Goal: Task Accomplishment & Management: Manage account settings

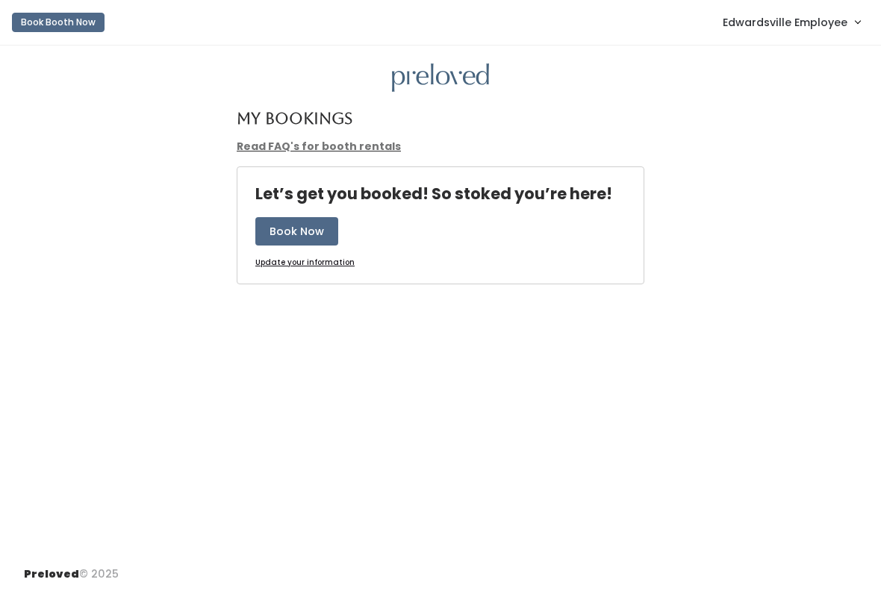
click at [781, 32] on link "Edwardsville Employee" at bounding box center [791, 22] width 167 height 32
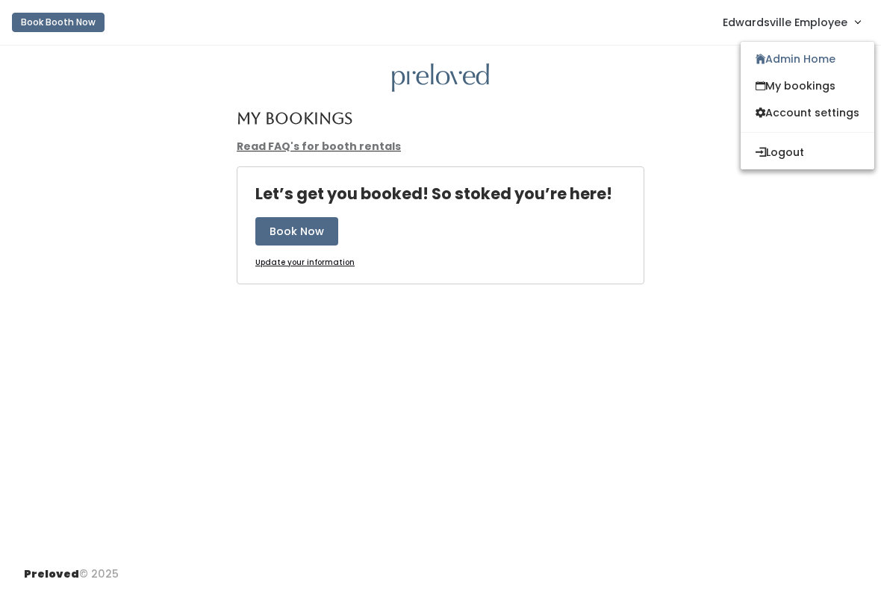
click at [804, 71] on link "Admin Home" at bounding box center [808, 59] width 134 height 27
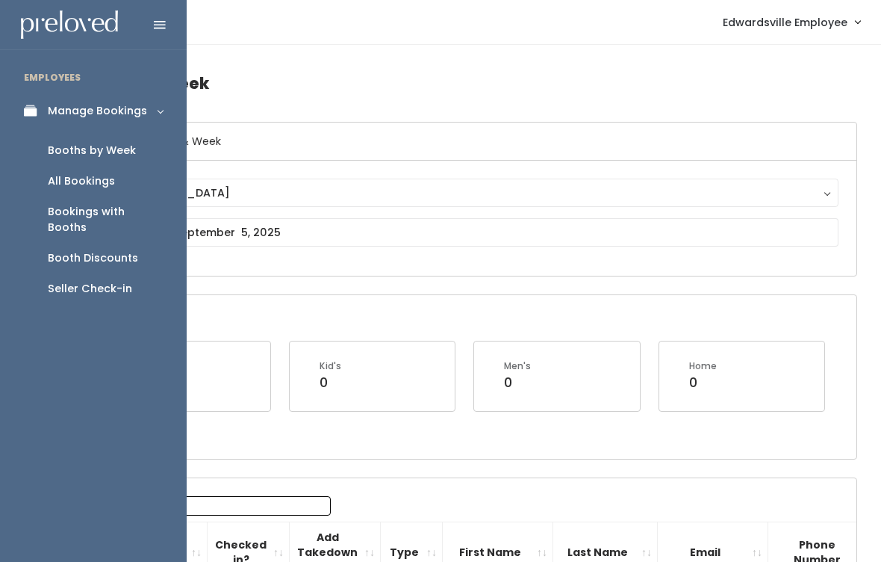
click at [125, 124] on link "Manage Bookings" at bounding box center [93, 111] width 187 height 34
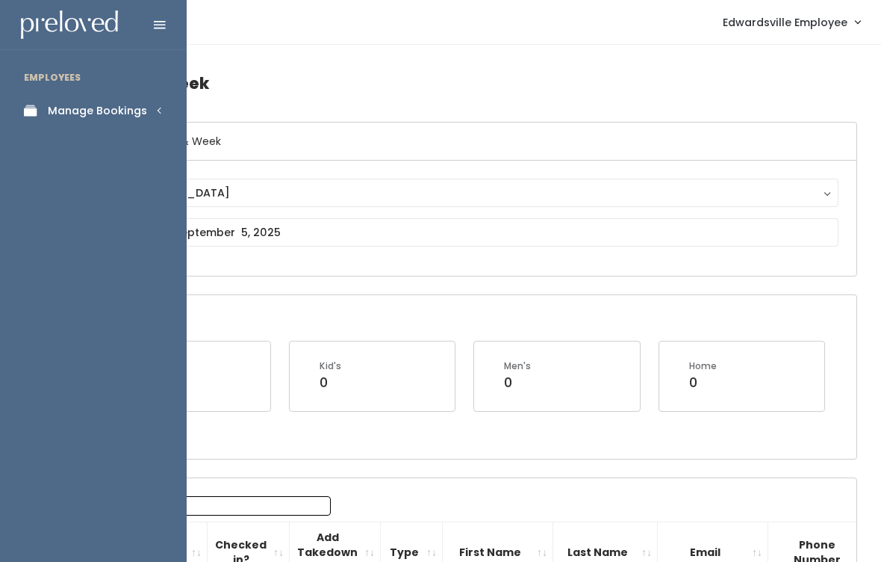
click at [131, 113] on div "Manage Bookings" at bounding box center [97, 111] width 99 height 16
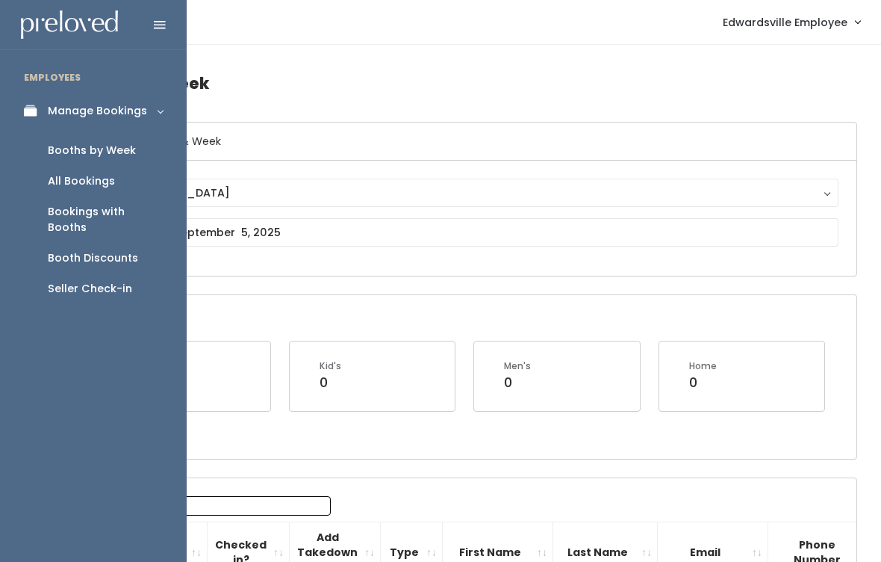
click at [117, 159] on link "Booths by Week" at bounding box center [93, 150] width 187 height 31
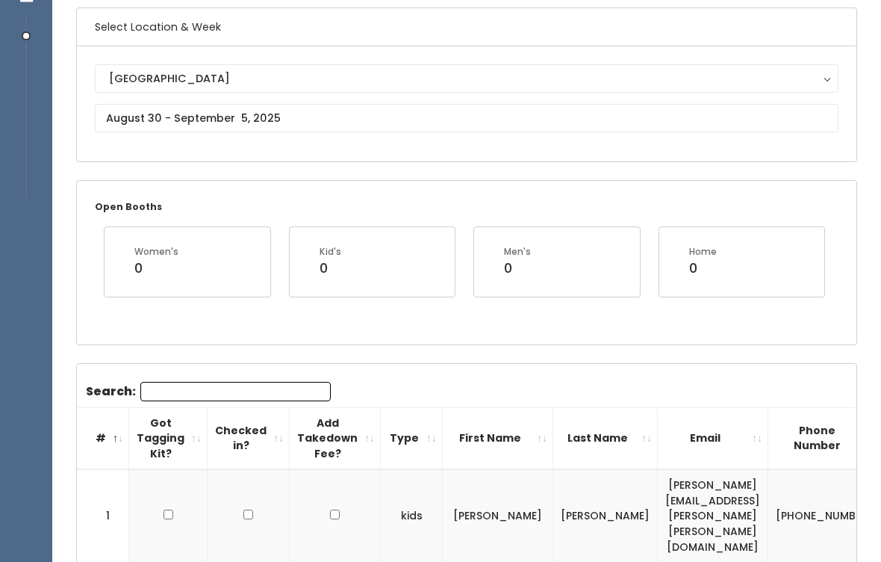
scroll to position [114, 0]
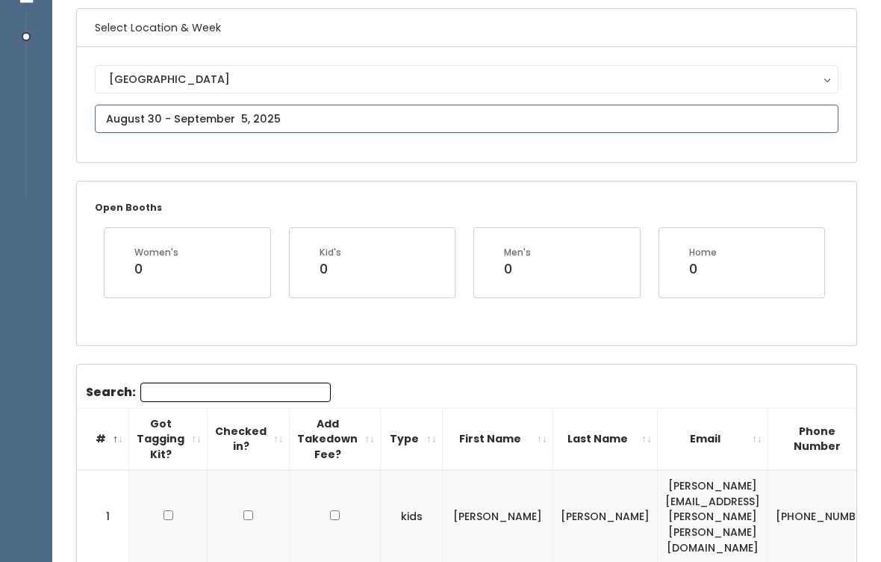
click at [468, 123] on input "text" at bounding box center [467, 119] width 744 height 28
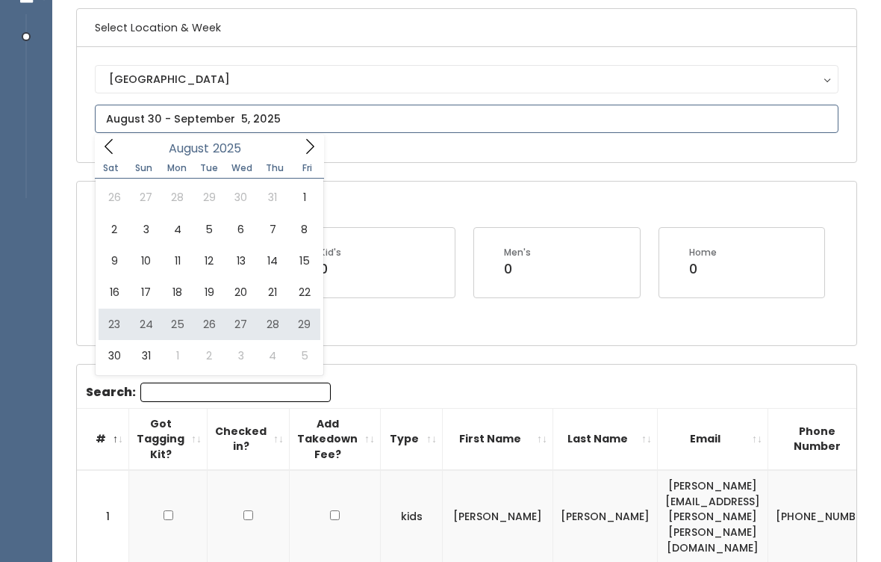
type input "August 23 to August 29"
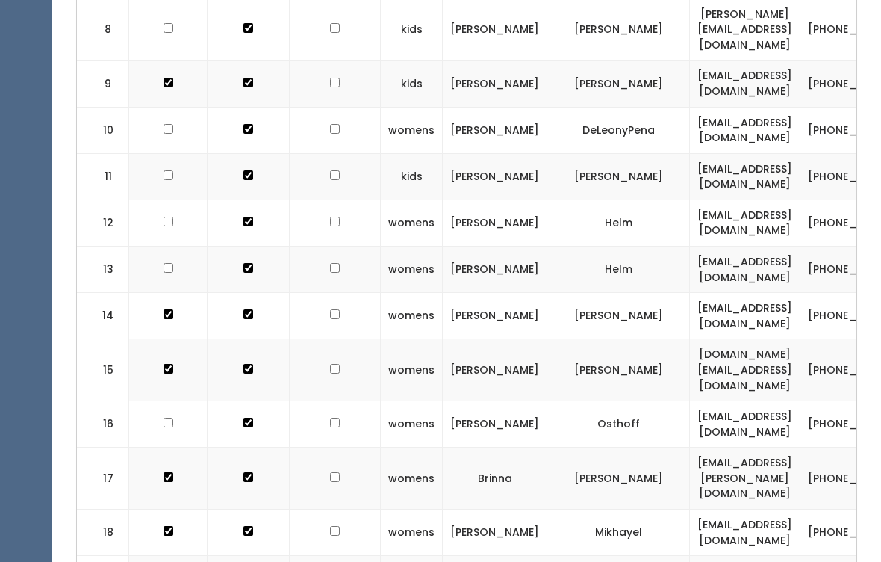
scroll to position [836, 0]
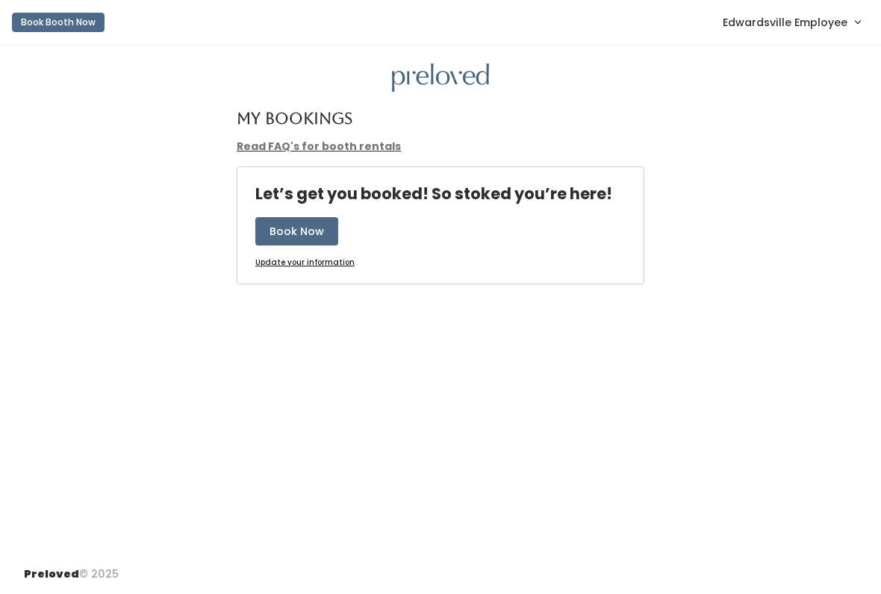
click at [794, 24] on span "Edwardsville Employee" at bounding box center [785, 22] width 125 height 16
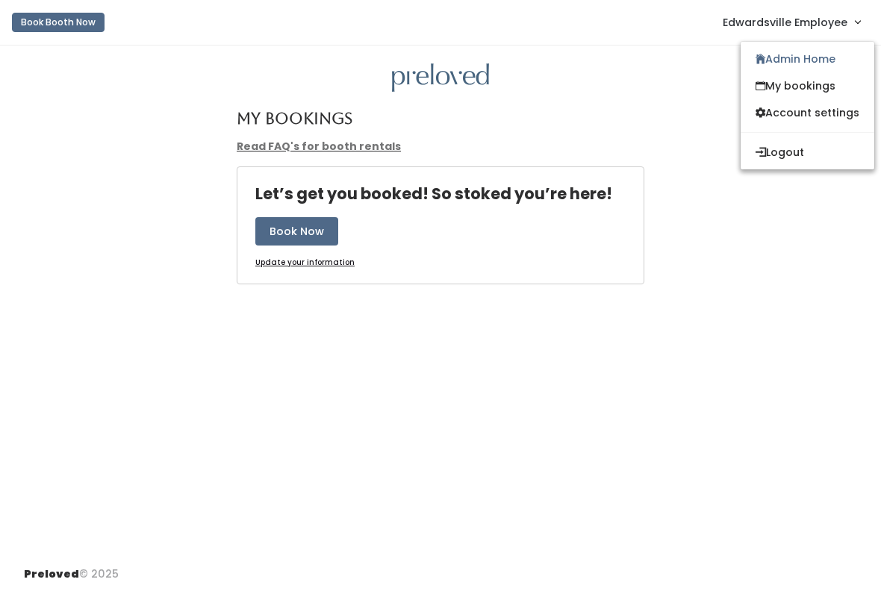
click at [780, 63] on link "Admin Home" at bounding box center [808, 59] width 134 height 27
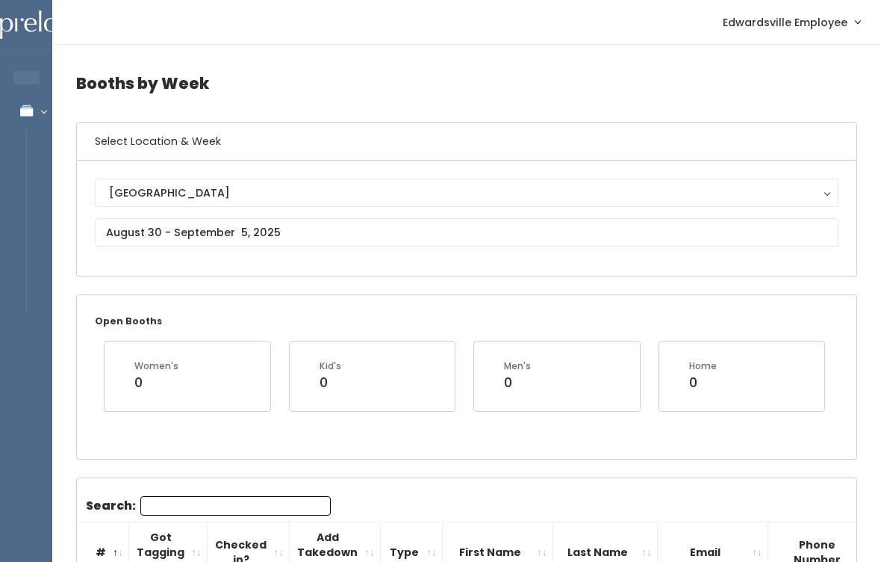
click at [390, 89] on h4 "Booths by Week" at bounding box center [466, 83] width 781 height 41
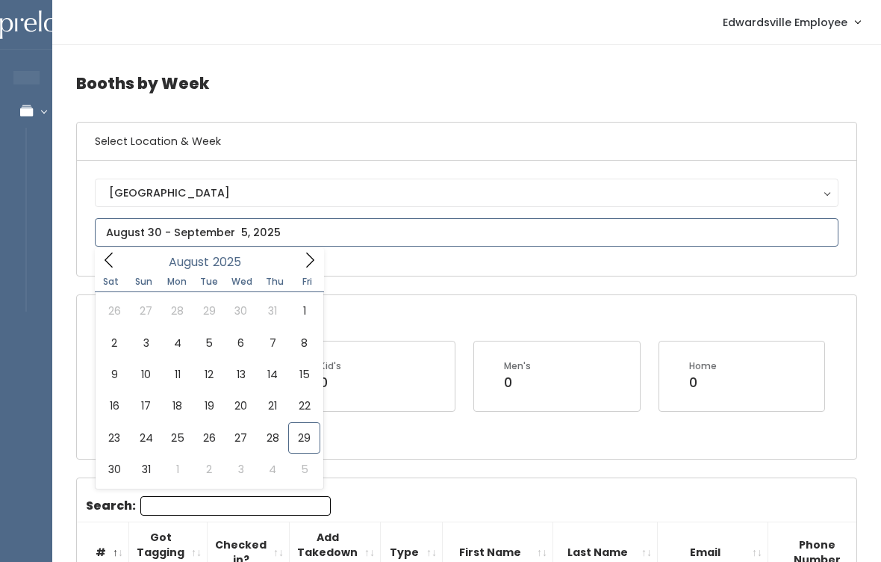
click at [316, 264] on icon at bounding box center [310, 260] width 16 height 16
type input "September 13 to September 19"
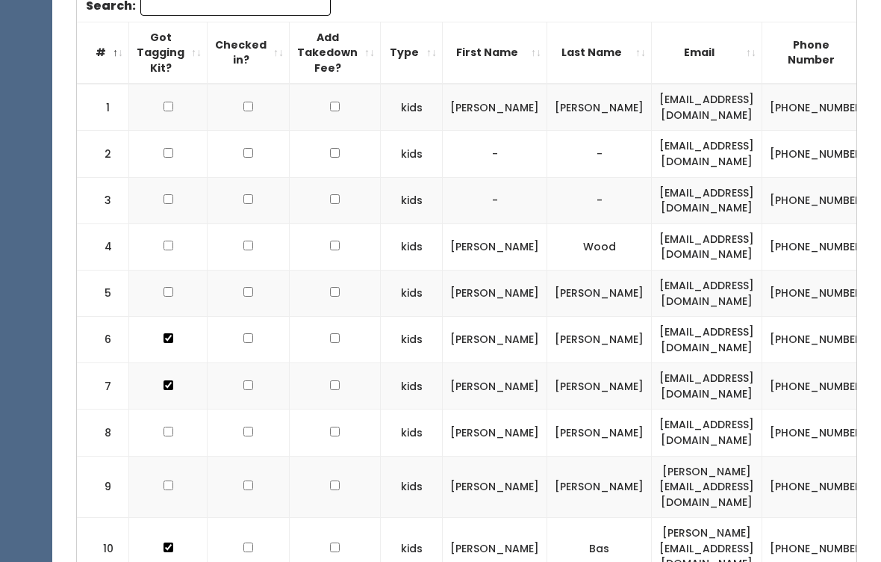
scroll to position [497, 0]
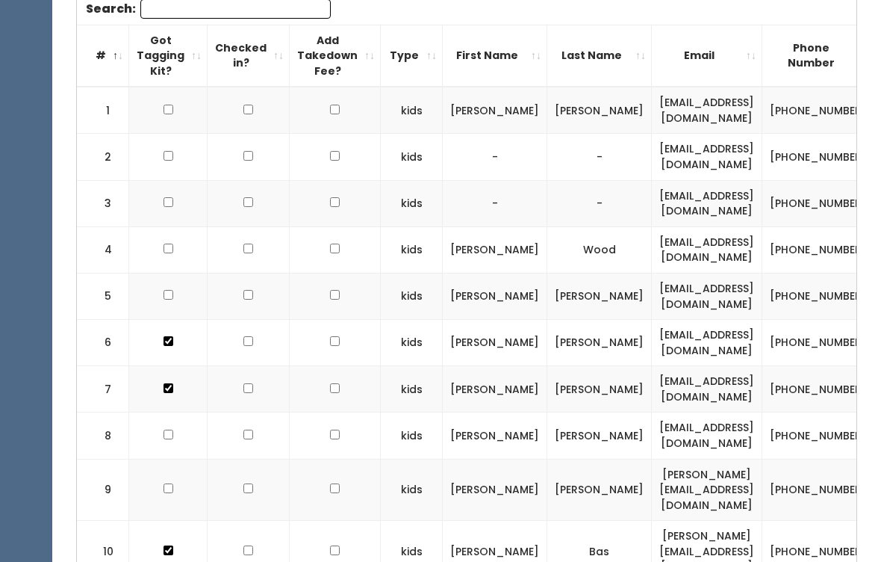
click at [181, 416] on td at bounding box center [168, 435] width 78 height 46
click at [170, 442] on td at bounding box center [168, 435] width 78 height 46
click at [166, 161] on input "checkbox" at bounding box center [169, 156] width 10 height 10
checkbox input "true"
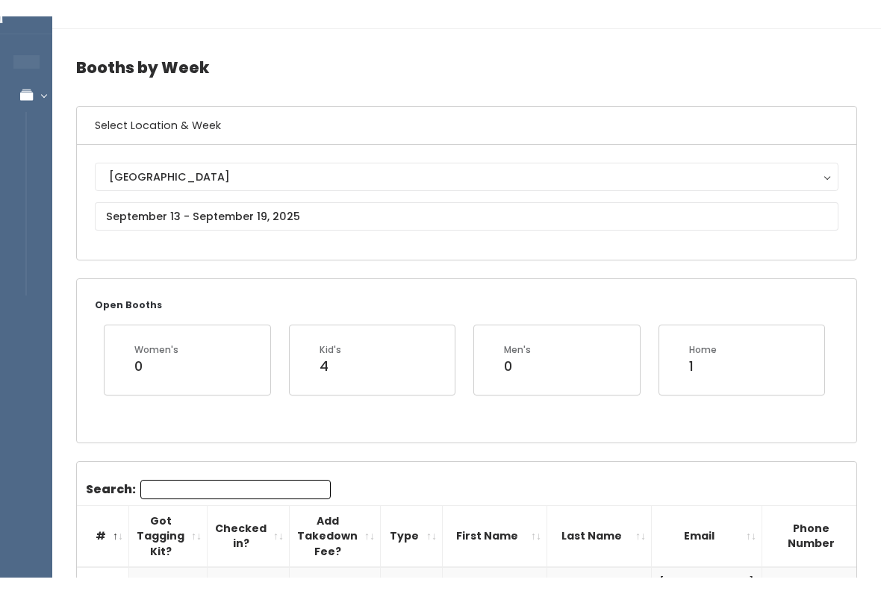
scroll to position [0, 0]
